Goal: Transaction & Acquisition: Book appointment/travel/reservation

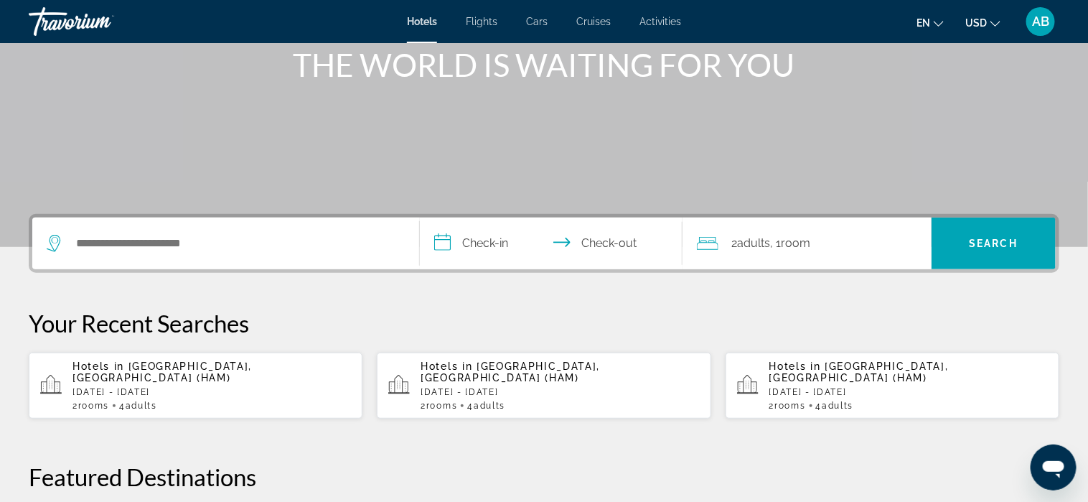
scroll to position [215, 0]
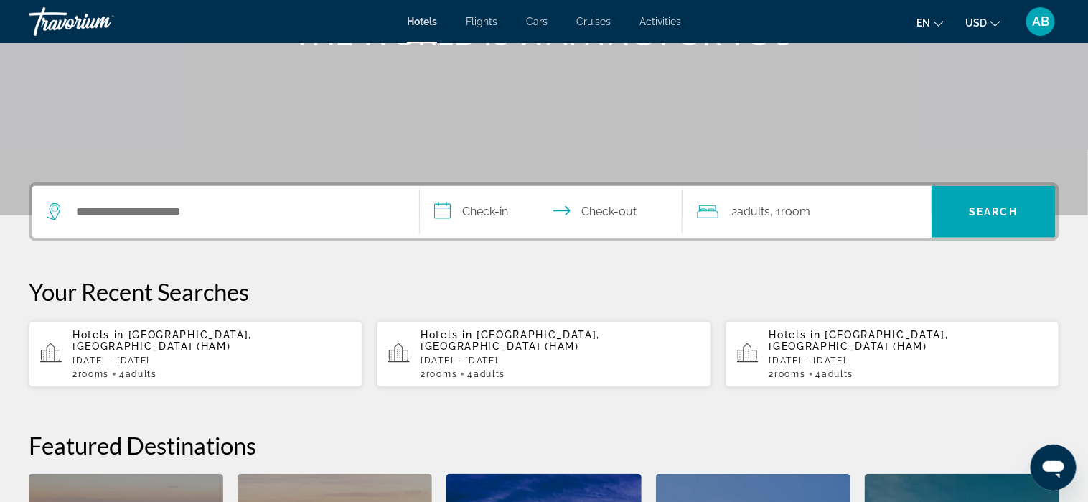
click at [251, 355] on p "[DATE] - [DATE]" at bounding box center [212, 360] width 279 height 10
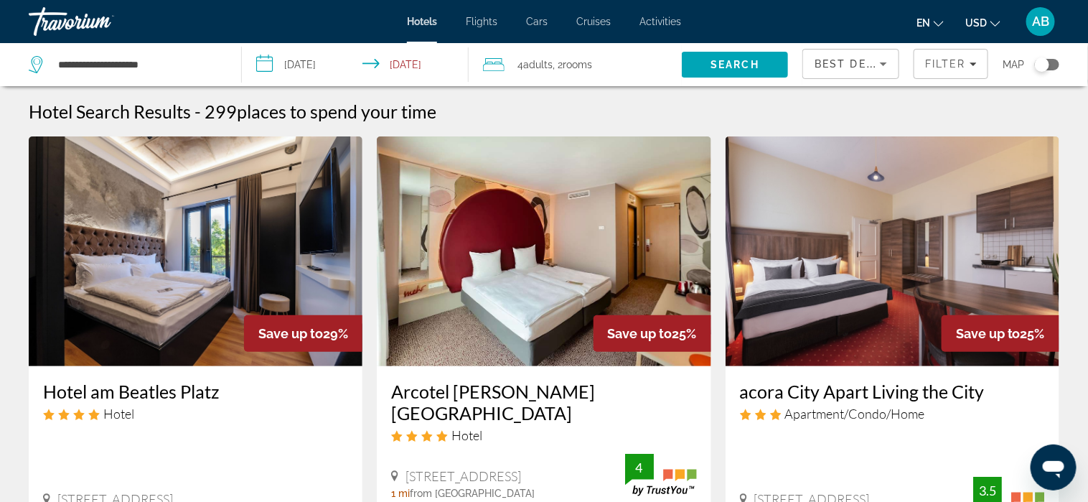
click at [836, 66] on span "Best Deals" at bounding box center [852, 63] width 75 height 11
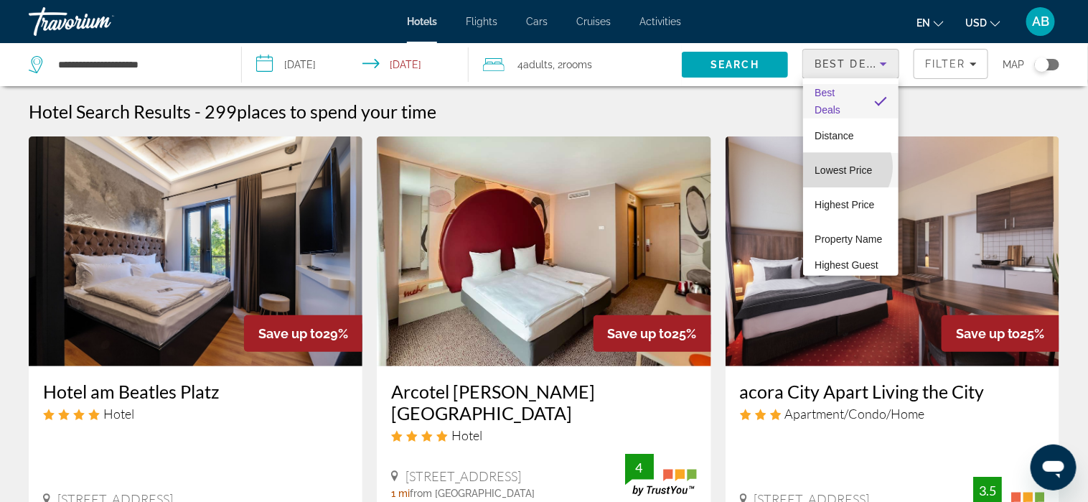
click at [842, 167] on span "Lowest Price" at bounding box center [843, 169] width 57 height 11
click at [842, 167] on span "Lowest Price" at bounding box center [843, 170] width 57 height 17
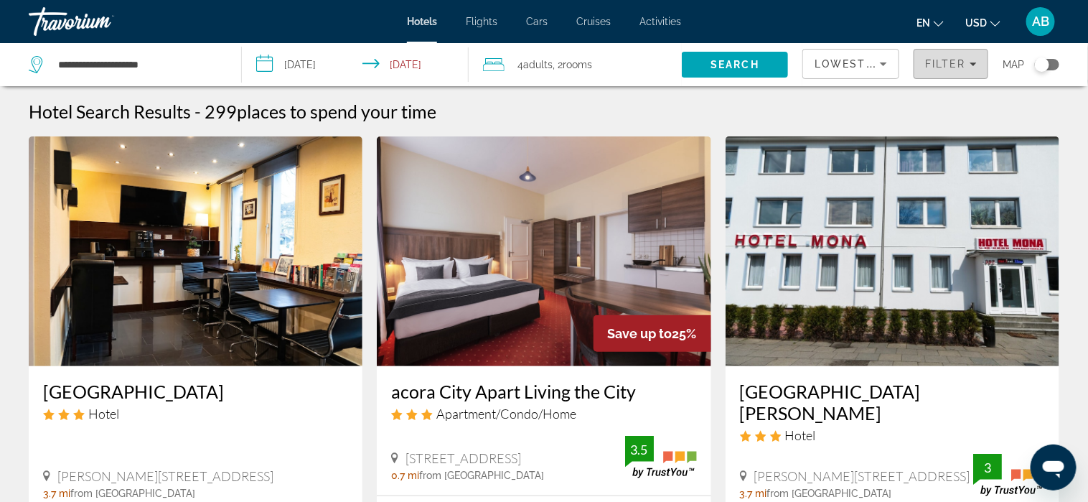
click at [941, 62] on span "Filter" at bounding box center [945, 63] width 41 height 11
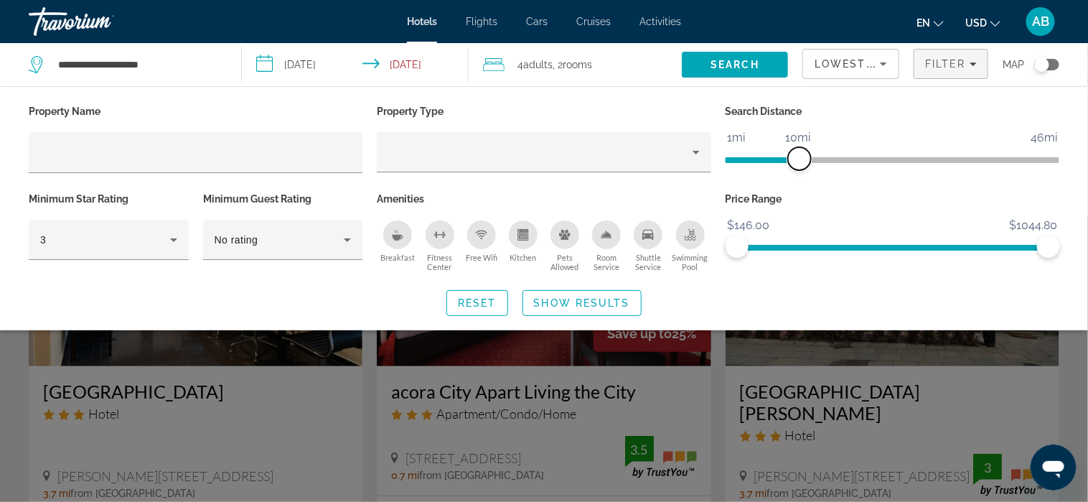
drag, startPoint x: 927, startPoint y: 158, endPoint x: 799, endPoint y: 162, distance: 127.8
click at [799, 162] on span "ngx-slider" at bounding box center [799, 158] width 23 height 23
click at [172, 238] on icon "Hotel Filters" at bounding box center [173, 240] width 7 height 4
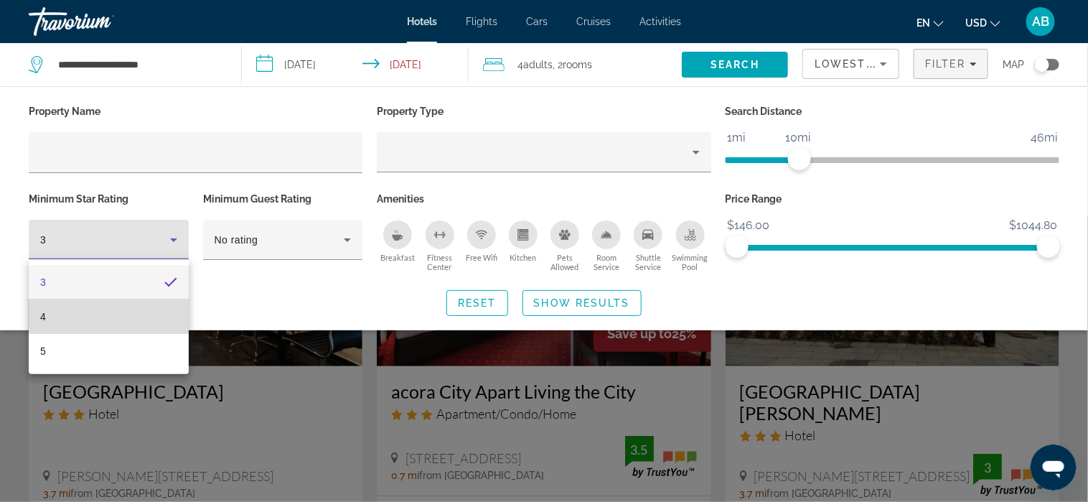
click at [154, 310] on mat-option "4" at bounding box center [109, 316] width 160 height 34
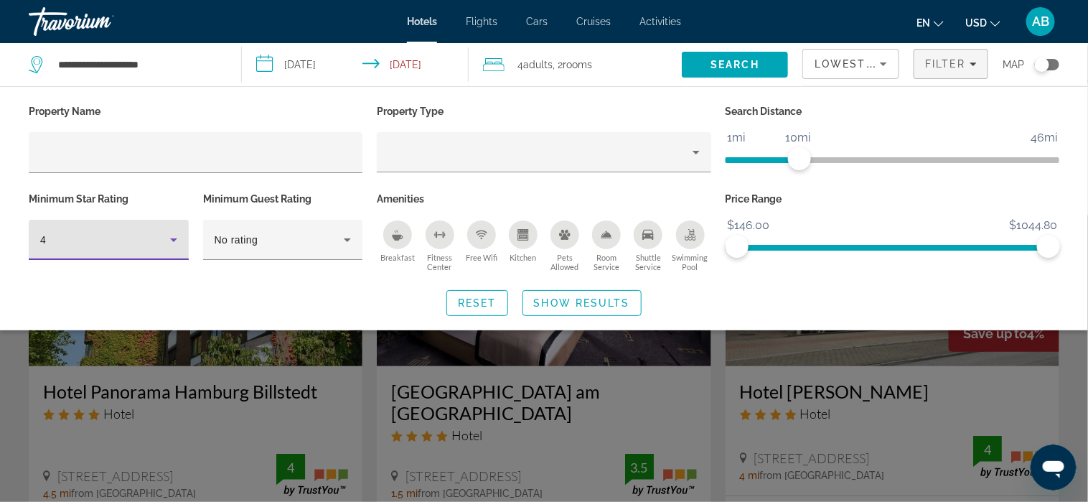
click at [398, 244] on div "Breakfast" at bounding box center [397, 234] width 29 height 29
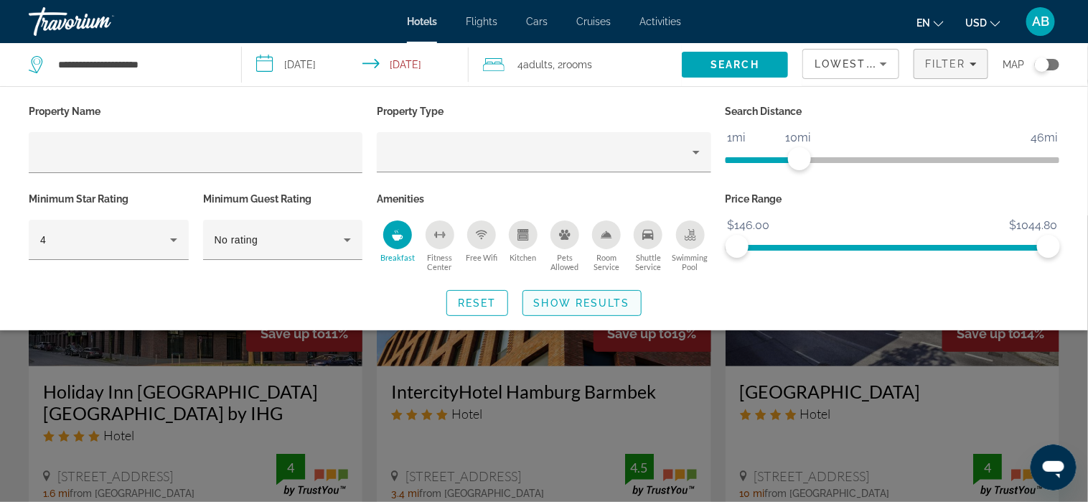
click at [584, 301] on span "Show Results" at bounding box center [582, 302] width 96 height 11
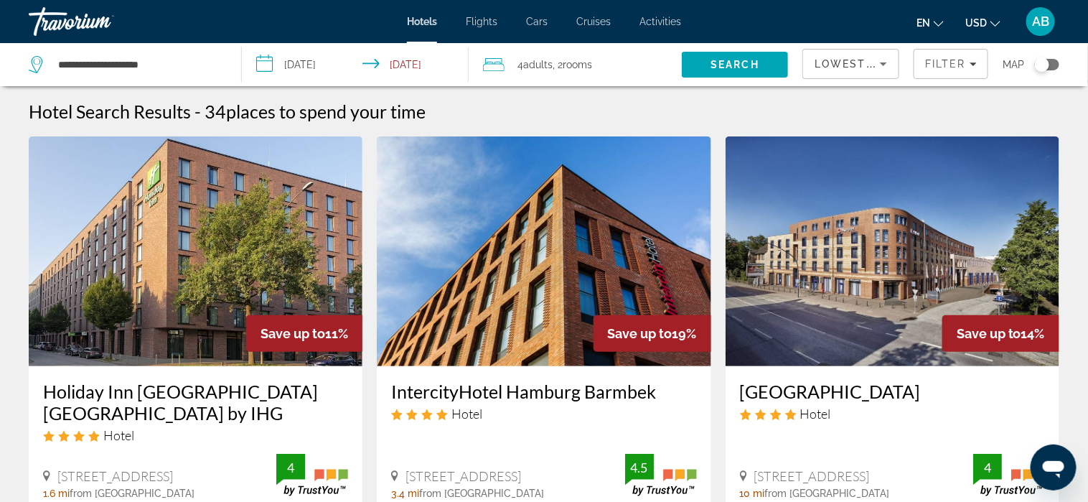
click at [584, 301] on img "Main content" at bounding box center [544, 251] width 334 height 230
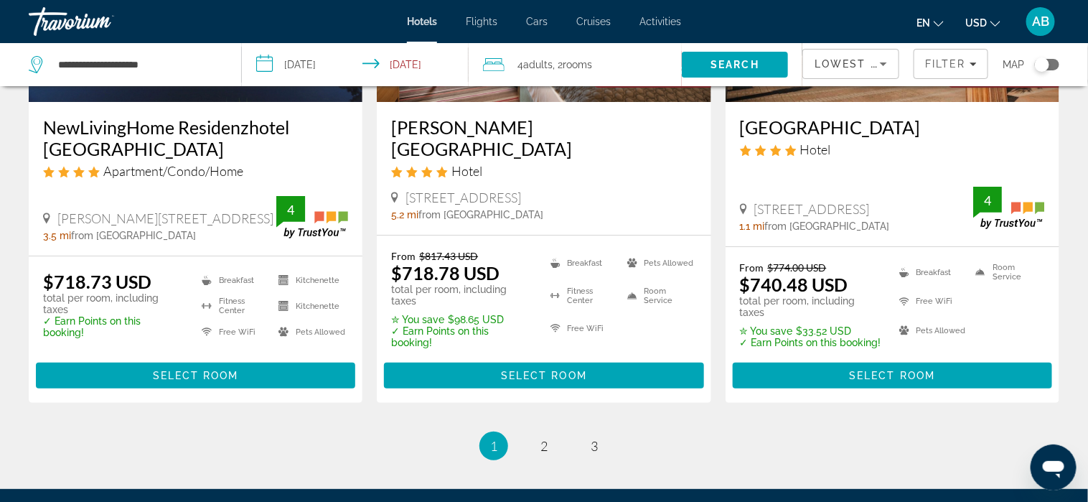
scroll to position [1923, 0]
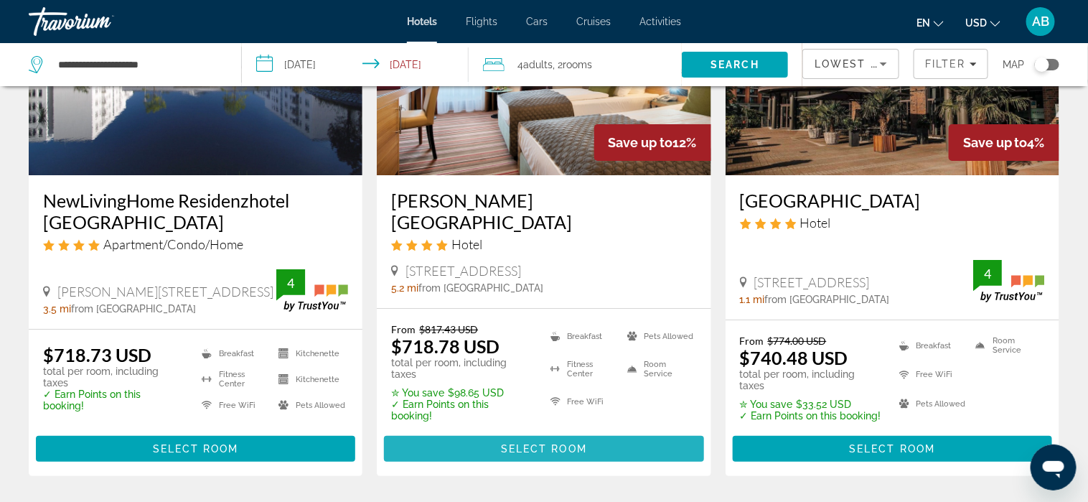
click at [525, 443] on span "Select Room" at bounding box center [544, 448] width 86 height 11
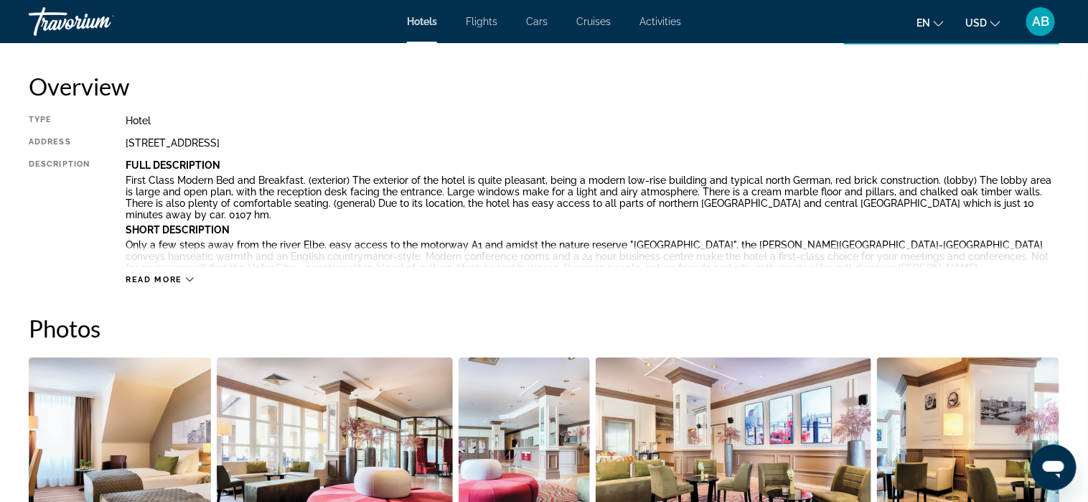
scroll to position [503, 0]
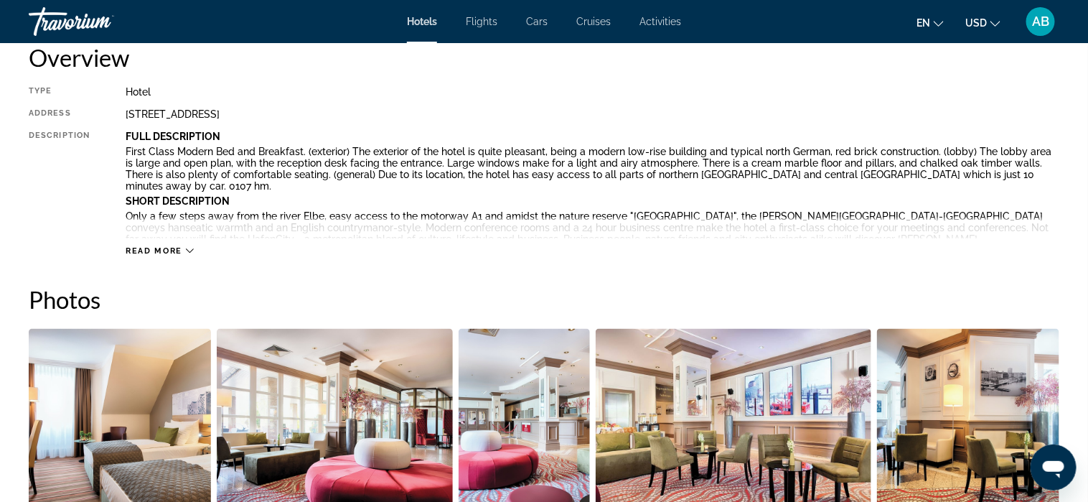
click at [184, 248] on div "Read more" at bounding box center [160, 250] width 68 height 9
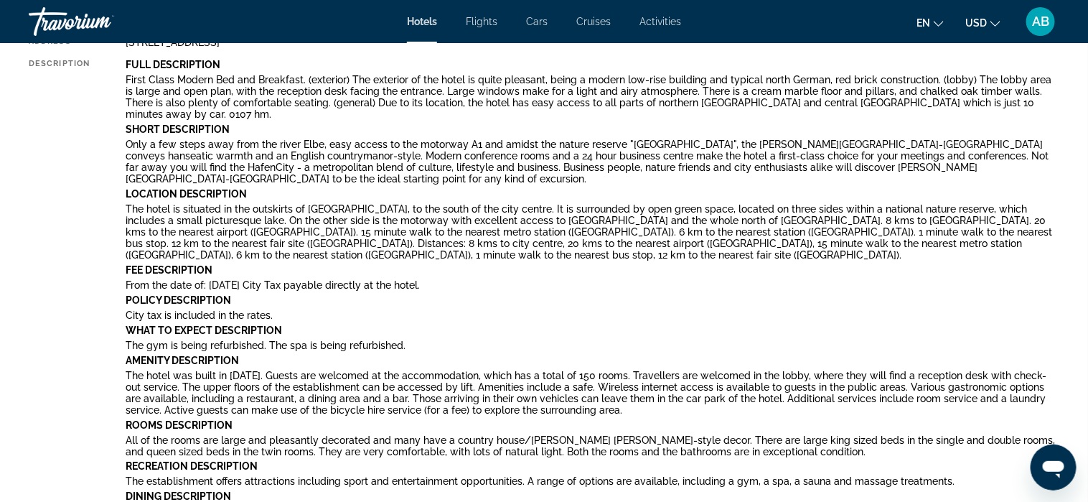
scroll to position [359, 0]
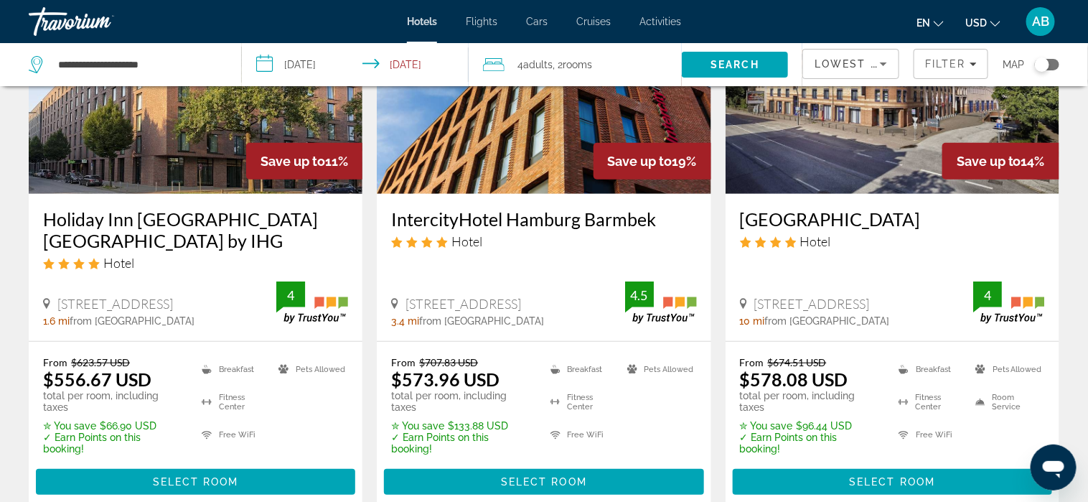
scroll to position [215, 0]
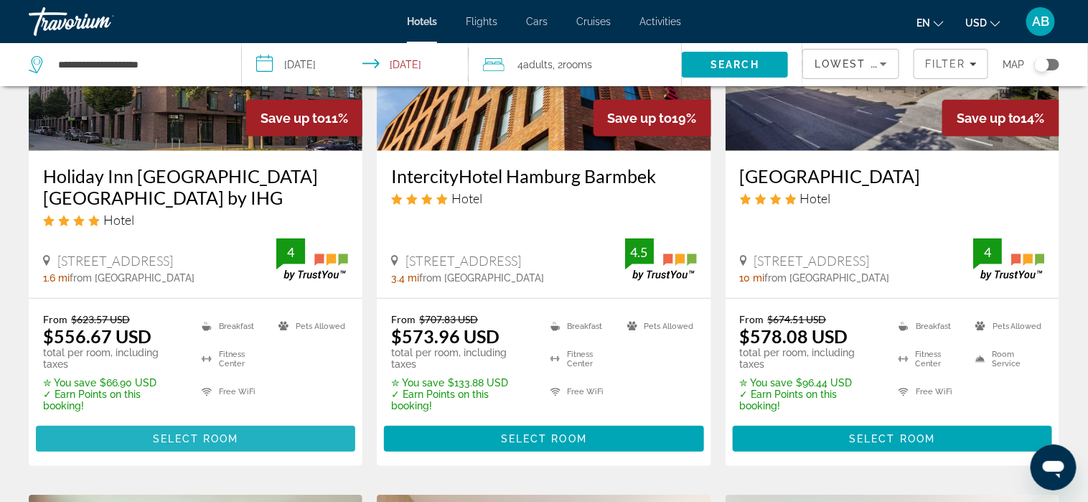
click at [197, 433] on span "Select Room" at bounding box center [196, 438] width 86 height 11
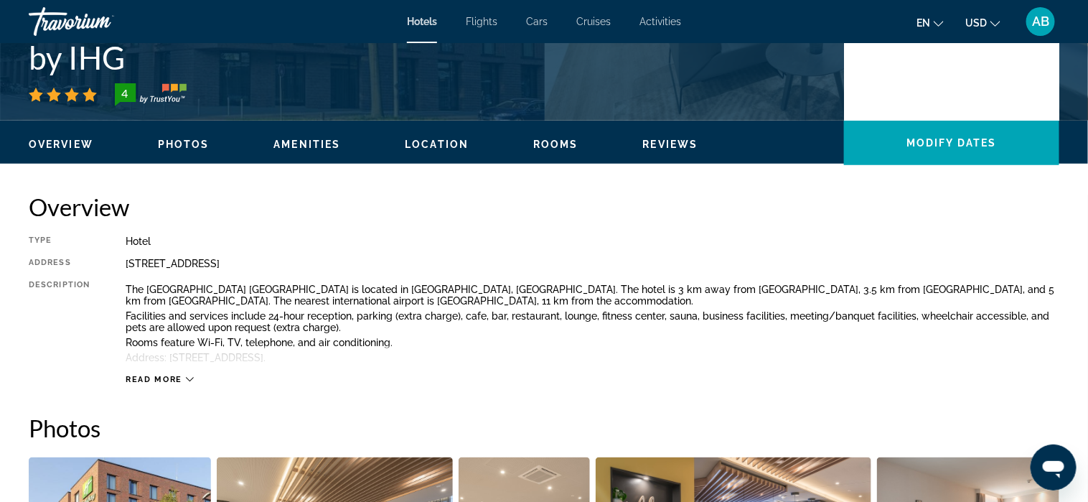
scroll to position [359, 0]
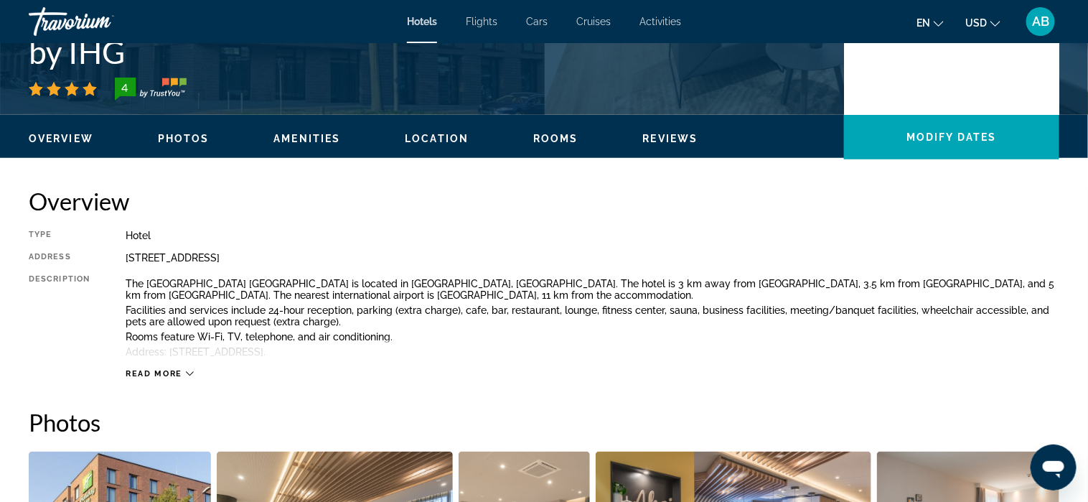
click at [187, 373] on icon "Main content" at bounding box center [190, 374] width 8 height 4
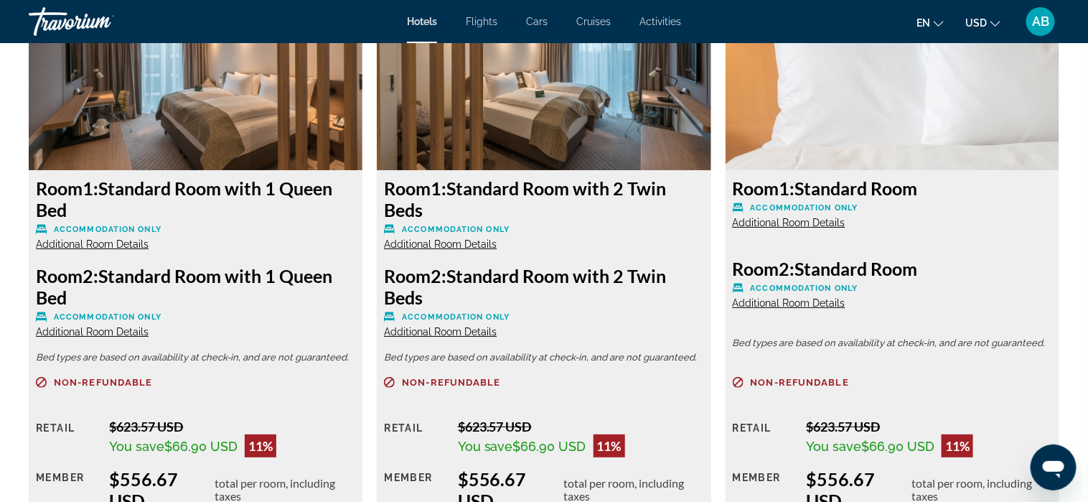
scroll to position [2010, 0]
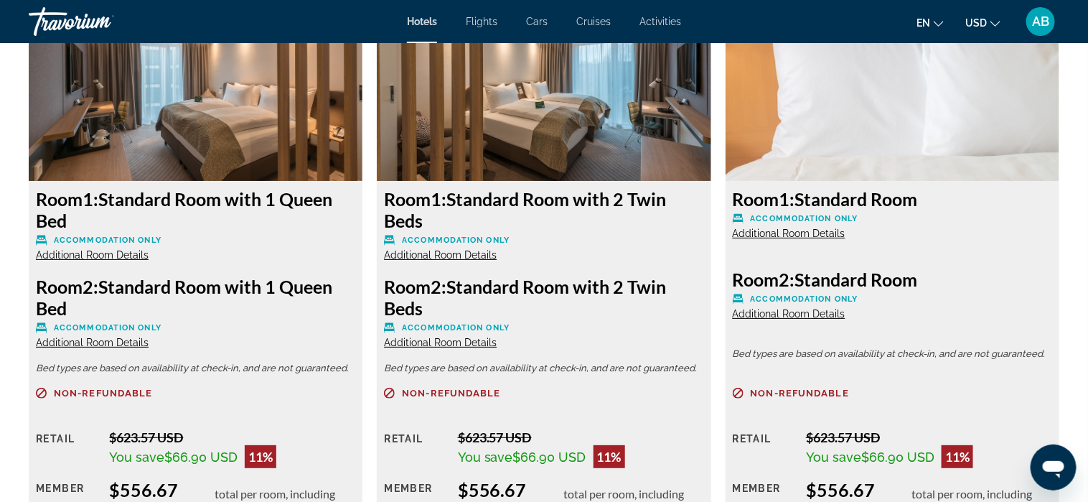
click at [450, 253] on span "Additional Room Details" at bounding box center [440, 254] width 113 height 11
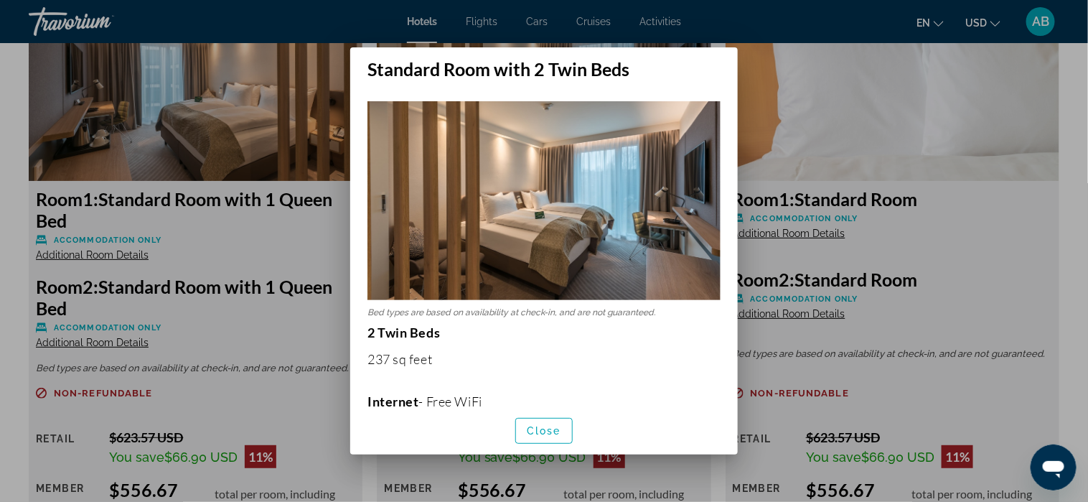
scroll to position [0, 0]
click at [547, 425] on span "Close" at bounding box center [544, 430] width 34 height 11
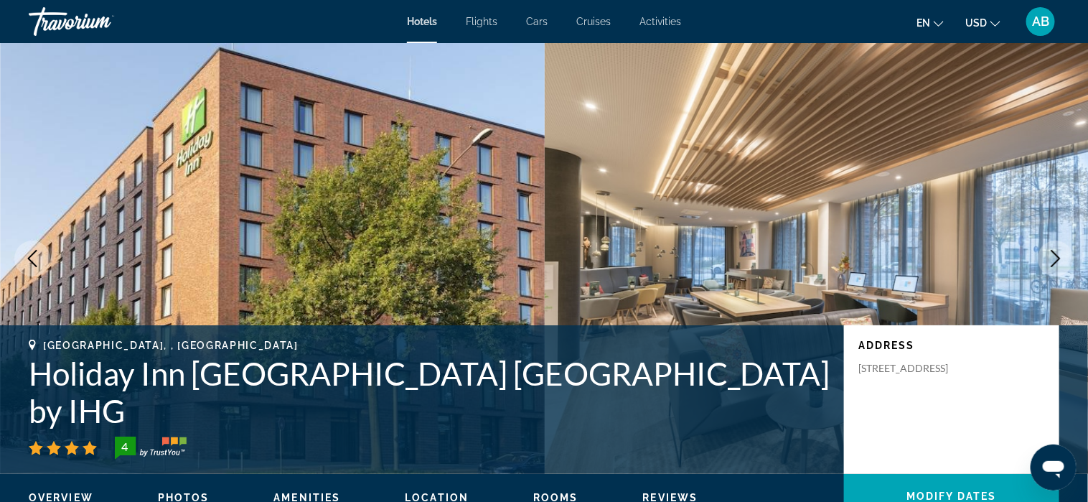
scroll to position [2010, 0]
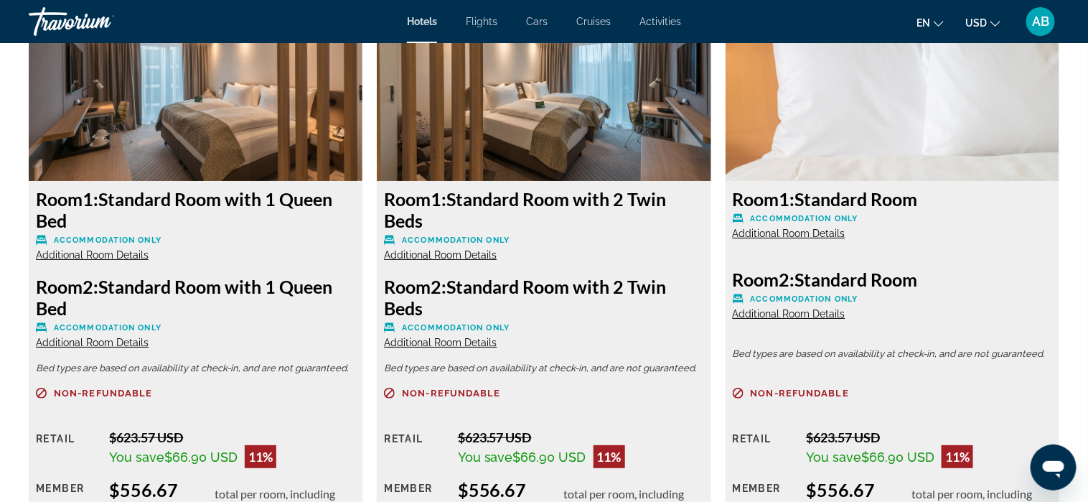
click at [465, 344] on span "Additional Room Details" at bounding box center [440, 342] width 113 height 11
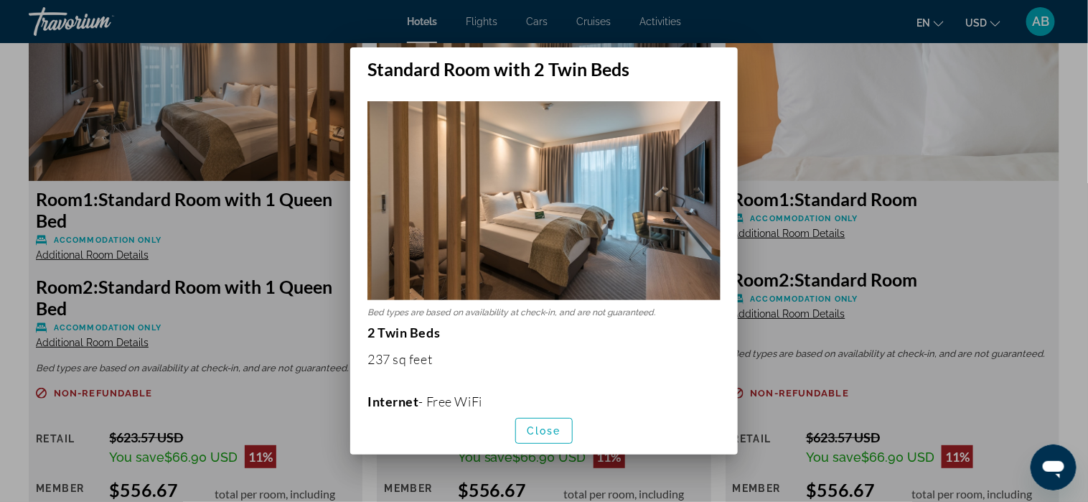
scroll to position [0, 0]
click at [538, 432] on span "Close" at bounding box center [544, 430] width 34 height 11
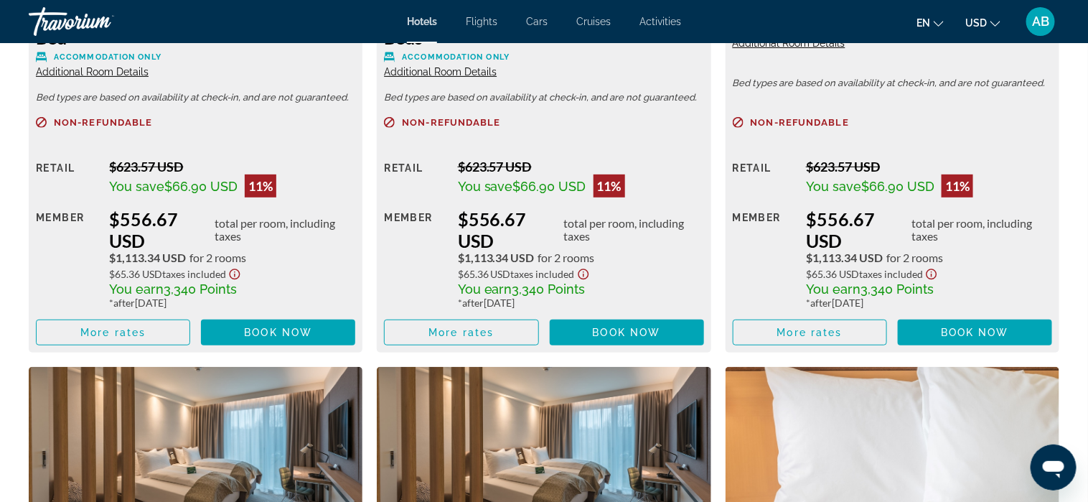
scroll to position [2369, 0]
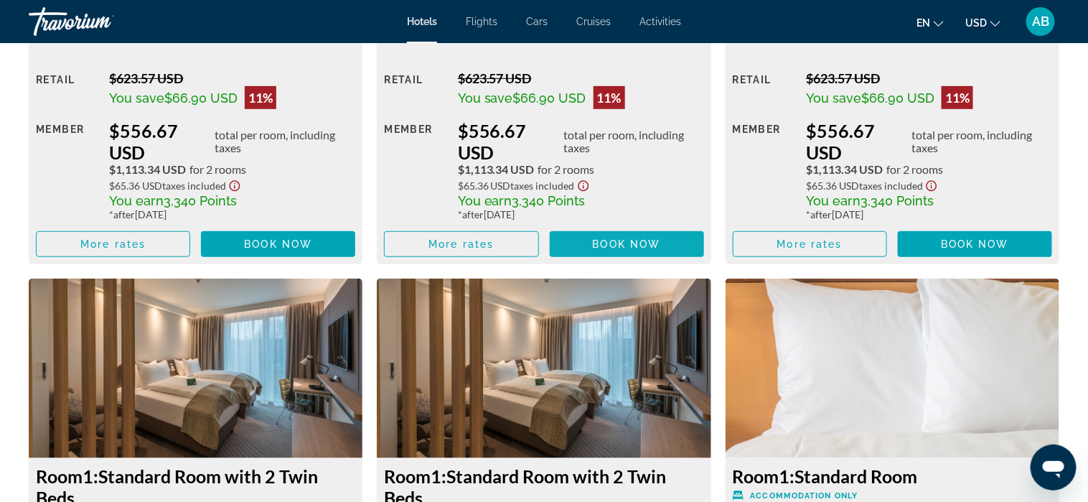
click at [627, 242] on span "Book now" at bounding box center [627, 243] width 68 height 11
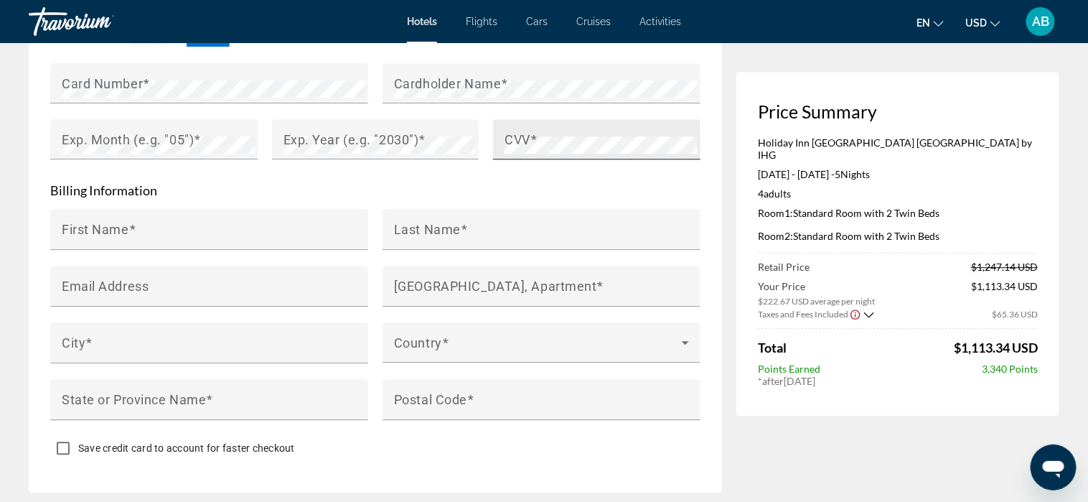
scroll to position [1364, 0]
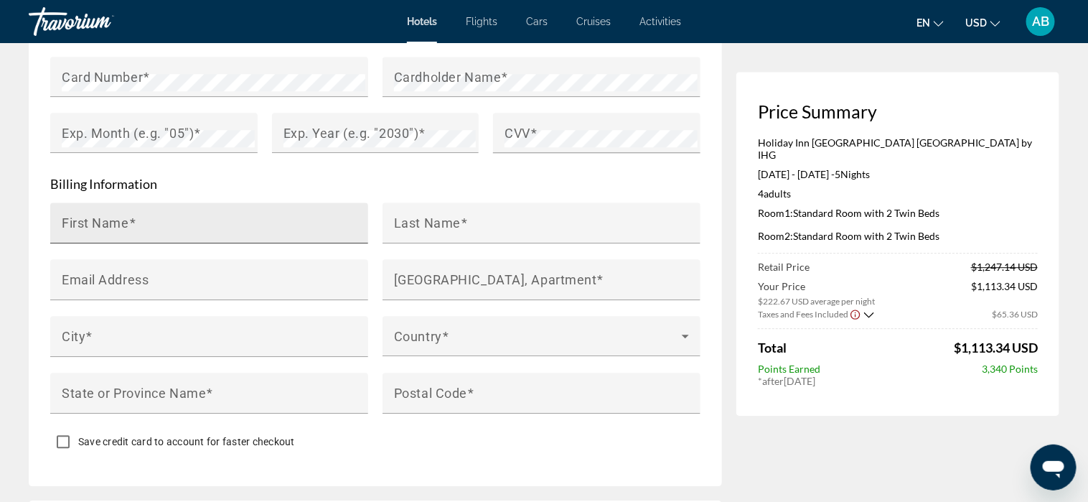
click at [257, 220] on input "First Name" at bounding box center [214, 228] width 304 height 17
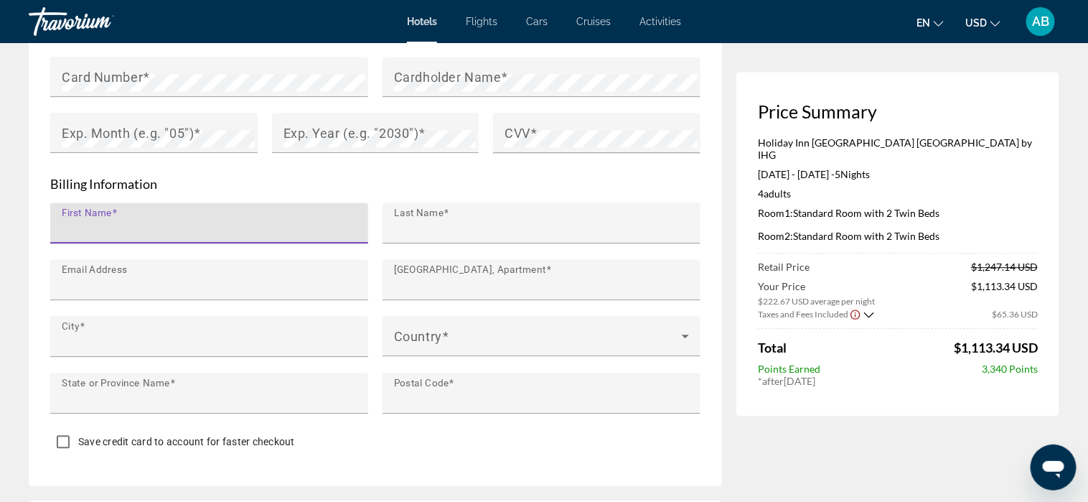
type input "******"
type input "********"
type input "**********"
type input "*********"
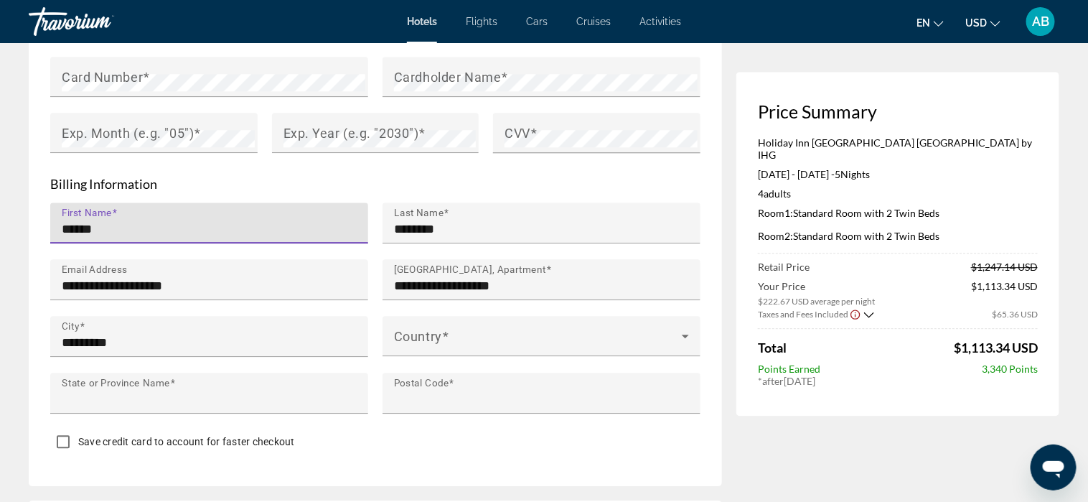
type input "**"
type input "**********"
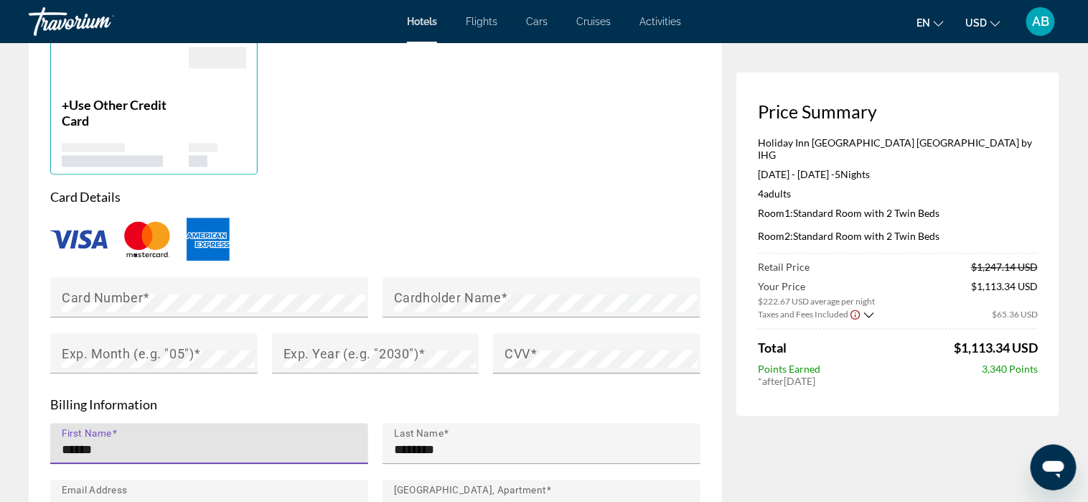
scroll to position [1149, 0]
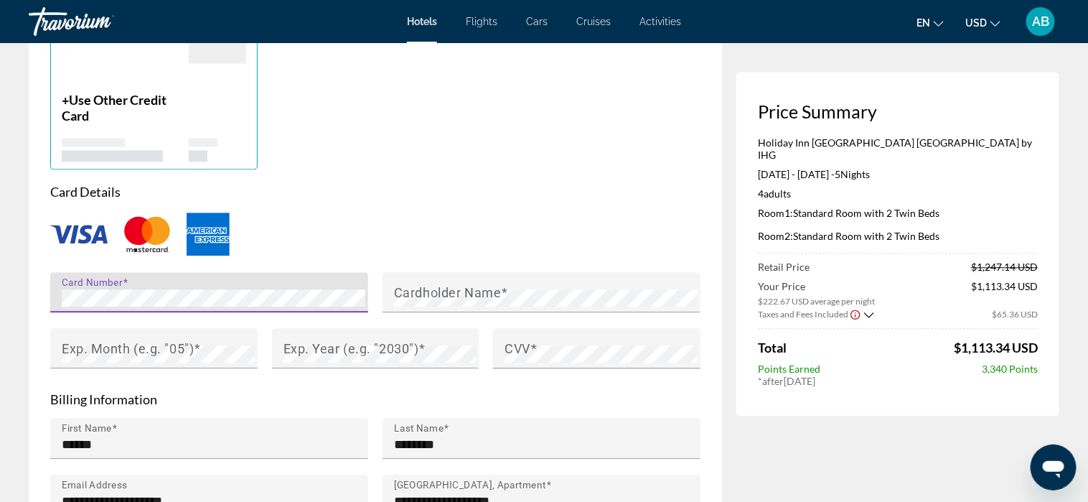
click at [613, 215] on div "Main content" at bounding box center [375, 233] width 650 height 47
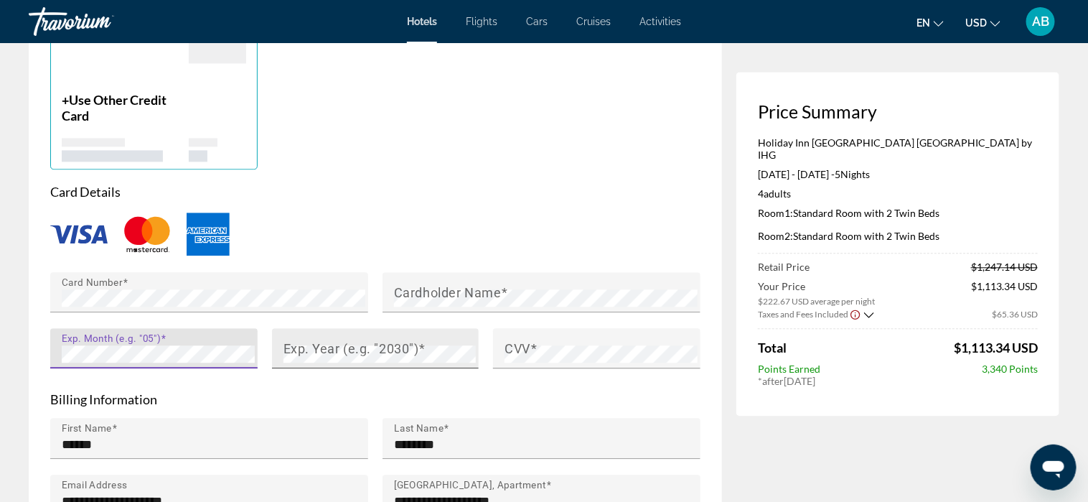
click at [345, 340] on mat-label "Exp. Year (e.g. "2030")" at bounding box center [352, 347] width 136 height 15
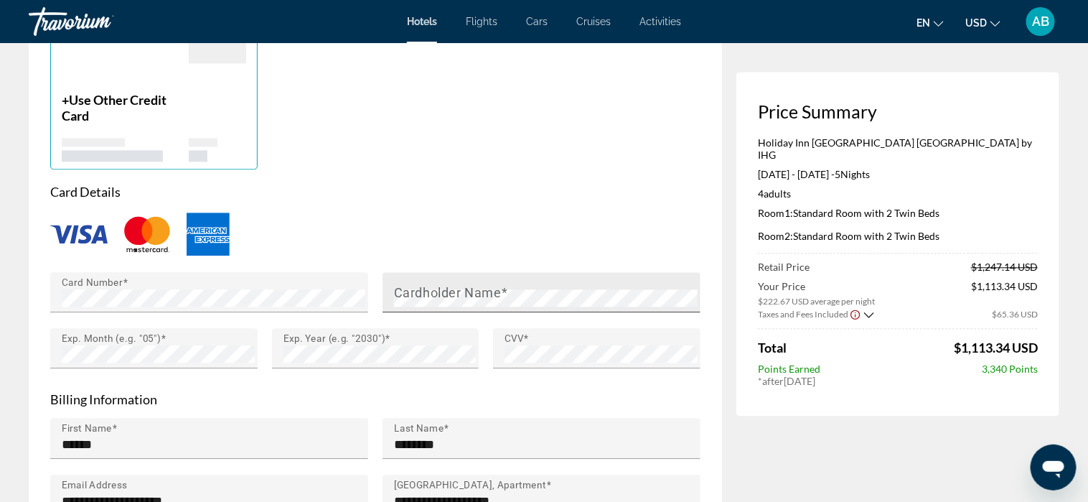
click at [469, 287] on mat-label "Cardholder Name" at bounding box center [447, 291] width 107 height 15
click at [592, 203] on div "Card Details Card Number Cardholder Name Exp. Month (e.g. "05") Exp. Year (e.g.…" at bounding box center [375, 284] width 650 height 200
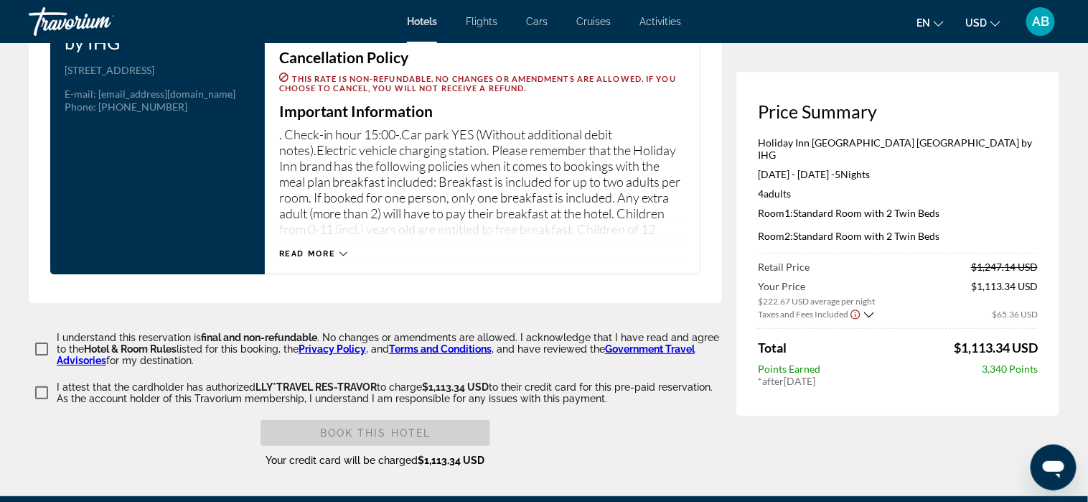
scroll to position [2010, 0]
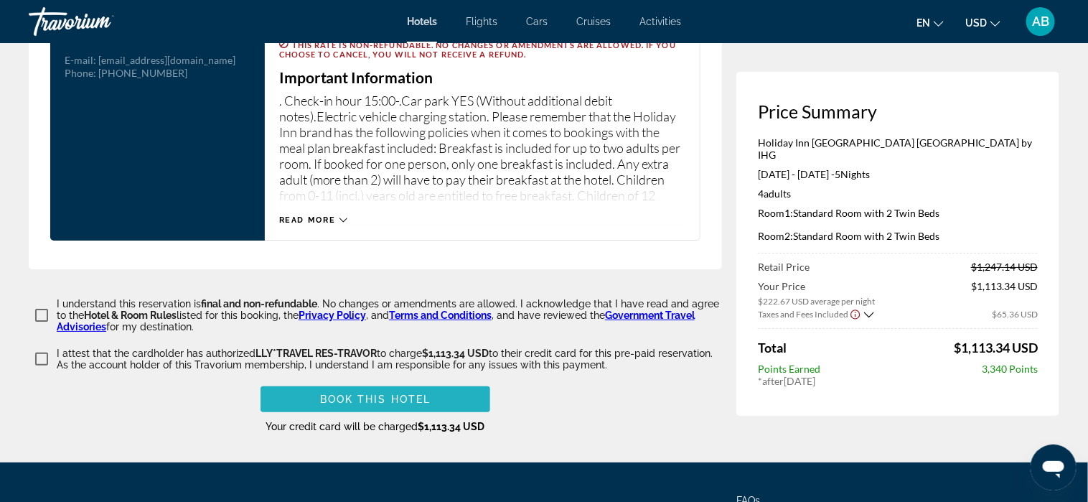
click at [349, 396] on span "Book this hotel" at bounding box center [375, 398] width 111 height 11
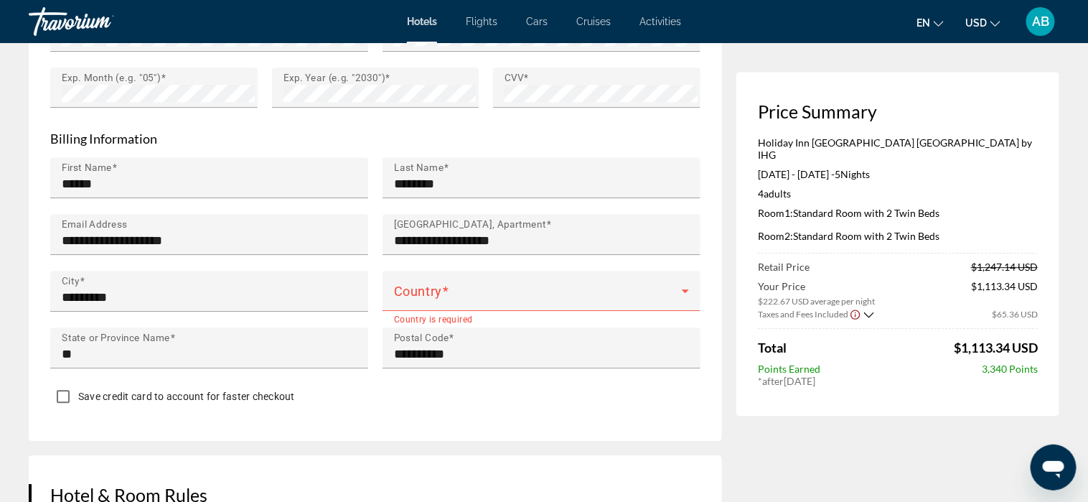
scroll to position [1439, 0]
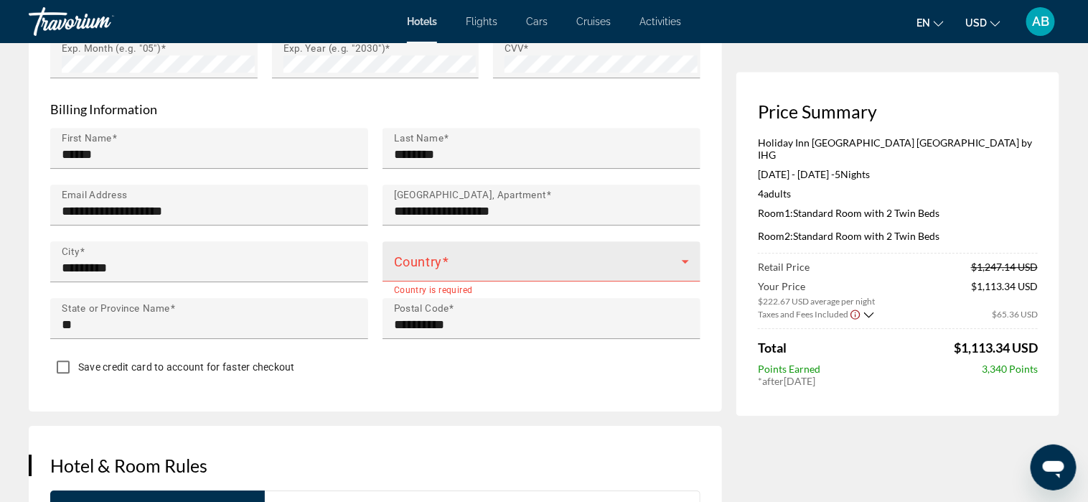
type input "**********"
click at [690, 258] on icon "Main content" at bounding box center [685, 261] width 17 height 17
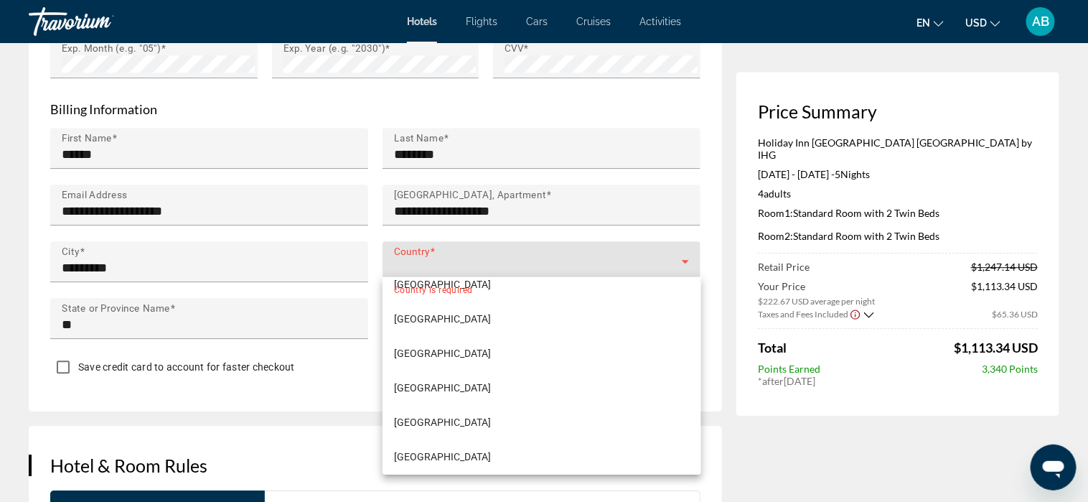
scroll to position [8184, 0]
click at [513, 453] on mat-option "United States of America" at bounding box center [542, 455] width 318 height 34
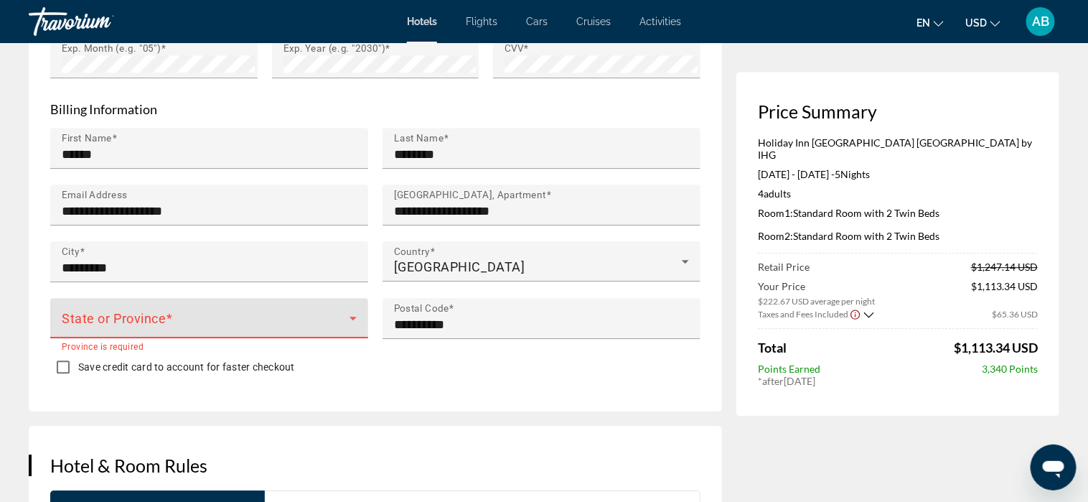
click at [354, 310] on icon "Main content" at bounding box center [353, 317] width 17 height 17
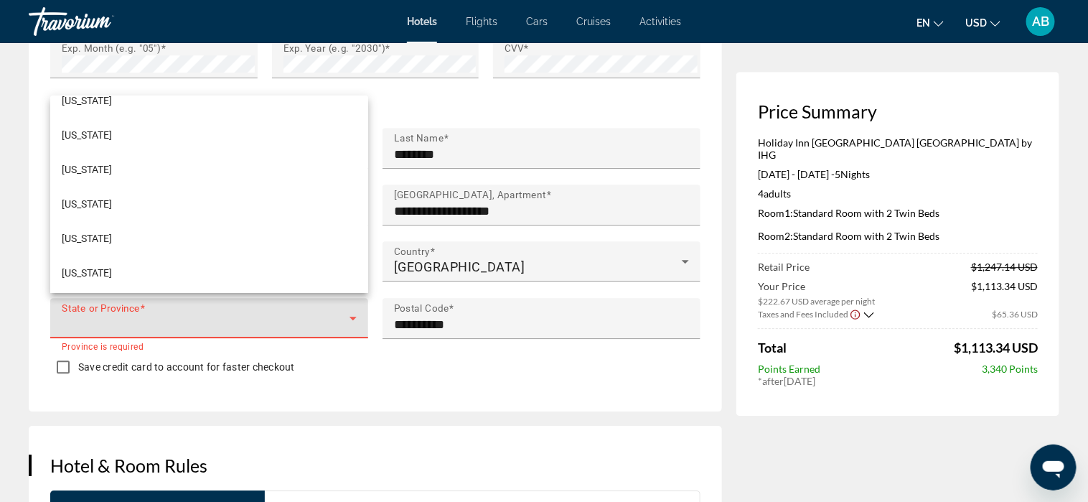
scroll to position [861, 0]
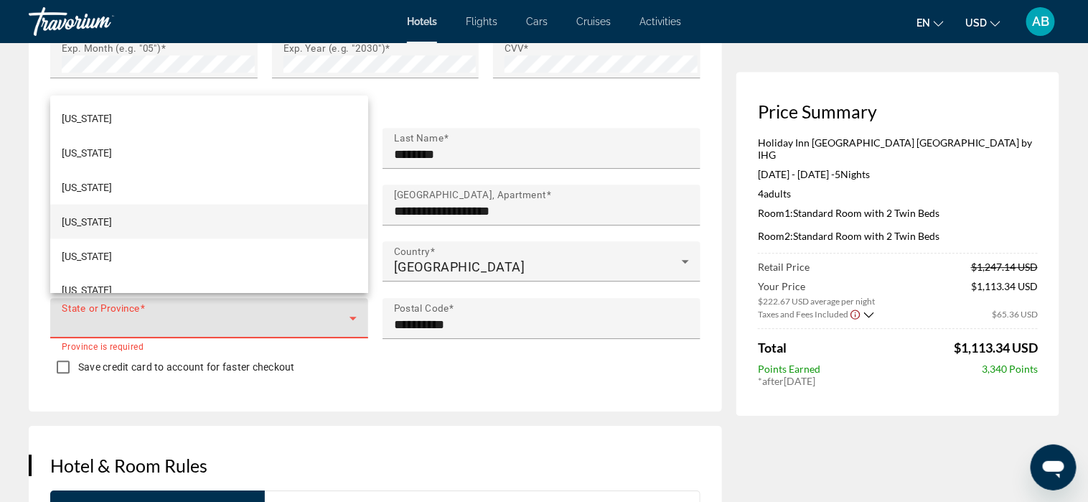
click at [268, 216] on mat-option "Nevada" at bounding box center [209, 222] width 318 height 34
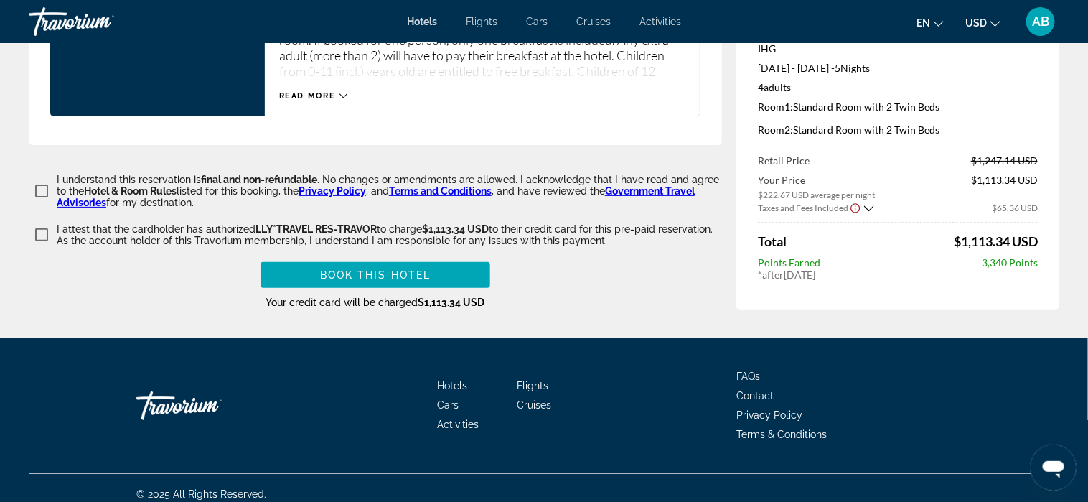
scroll to position [2141, 0]
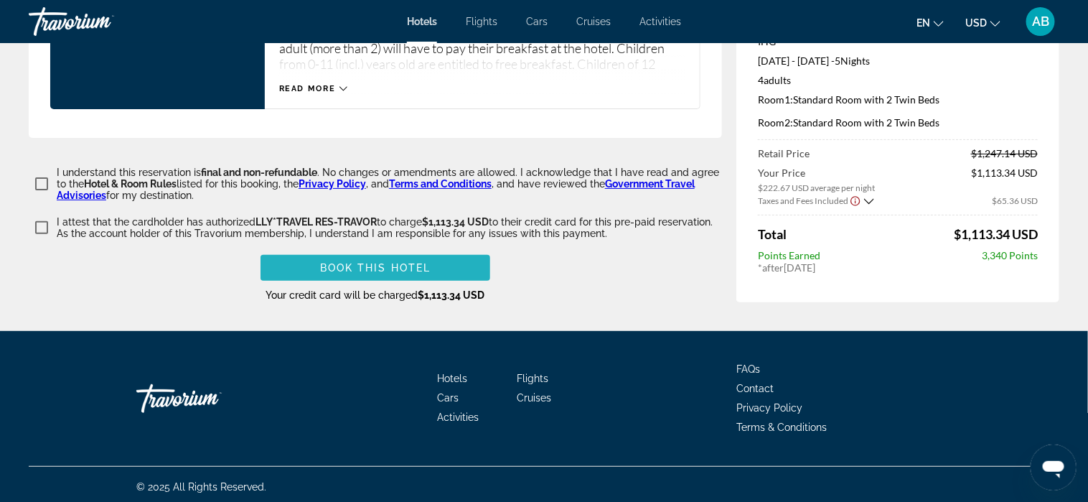
click at [398, 263] on span "Book this hotel" at bounding box center [375, 267] width 111 height 11
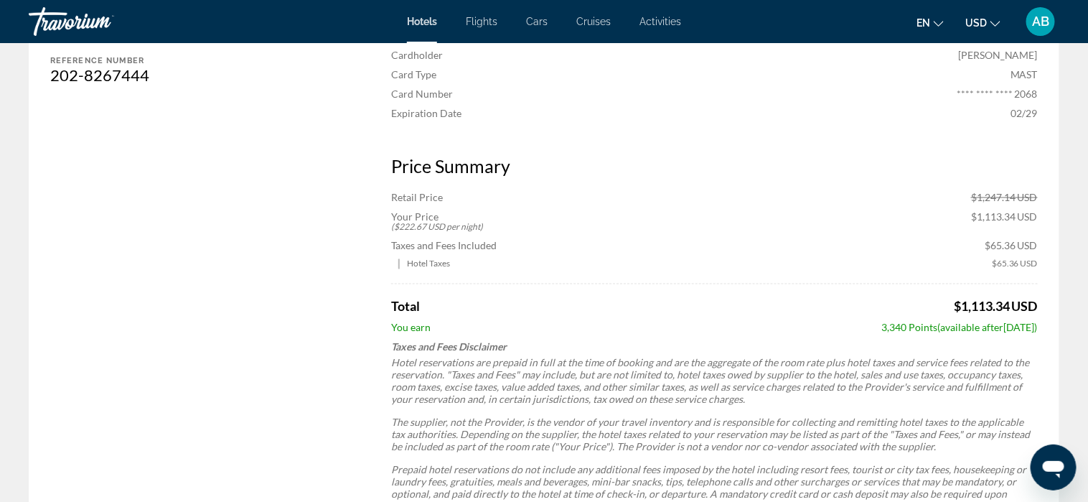
scroll to position [751, 0]
